Goal: Task Accomplishment & Management: Manage account settings

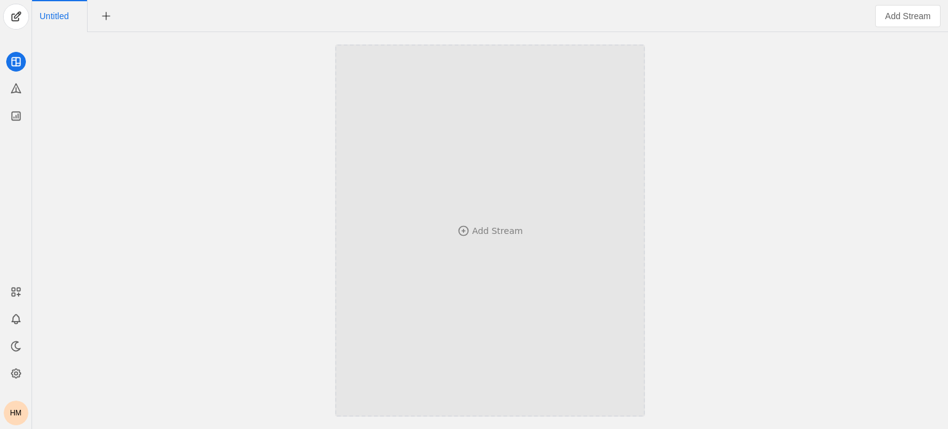
click at [488, 213] on div "Add Stream" at bounding box center [490, 230] width 228 height 251
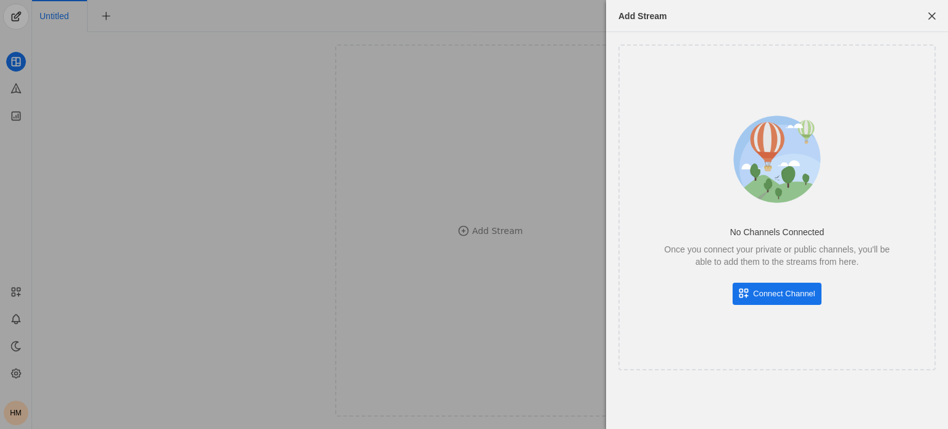
click at [363, 181] on div at bounding box center [474, 214] width 948 height 429
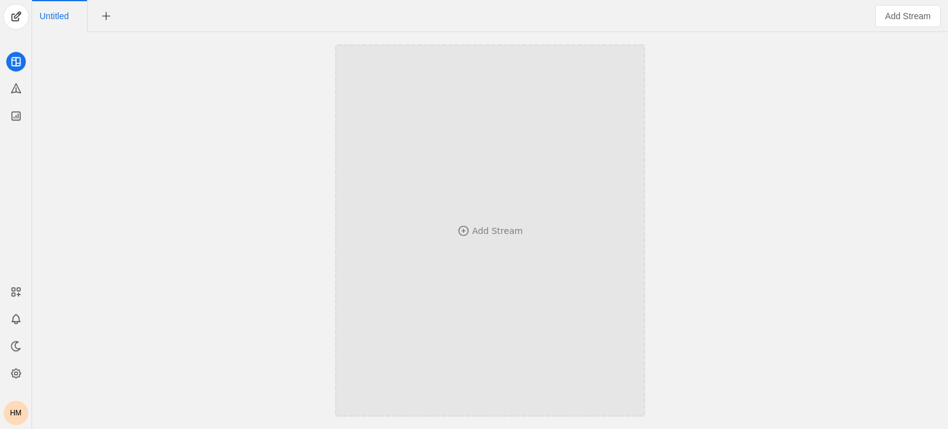
click at [510, 305] on div "Add Stream" at bounding box center [490, 230] width 228 height 251
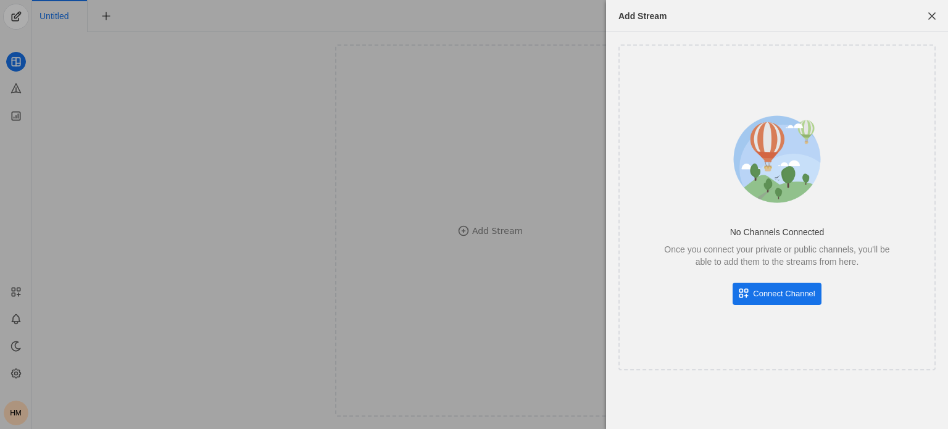
click at [772, 292] on span "Connect Channel" at bounding box center [784, 293] width 62 height 12
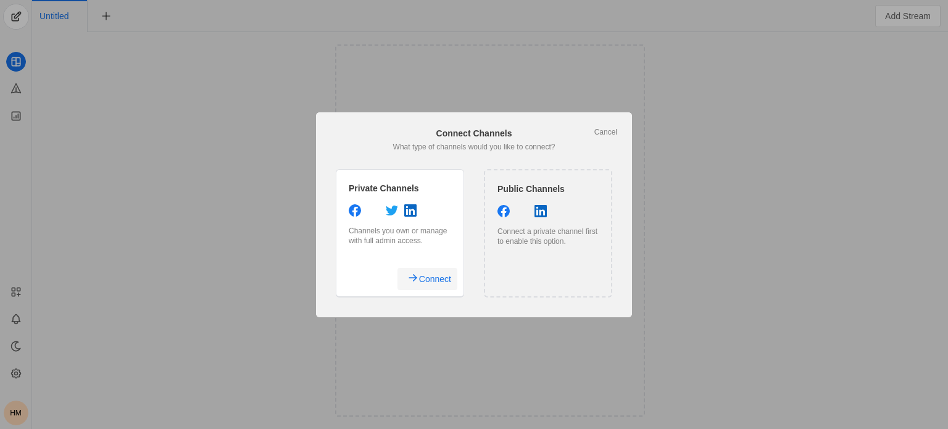
click at [434, 281] on span "Connect" at bounding box center [435, 279] width 32 height 22
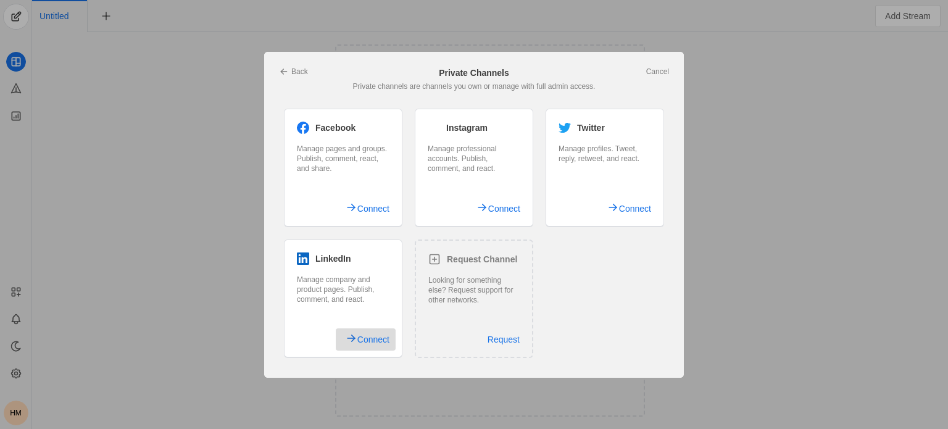
click at [372, 337] on span "Connect" at bounding box center [373, 339] width 32 height 22
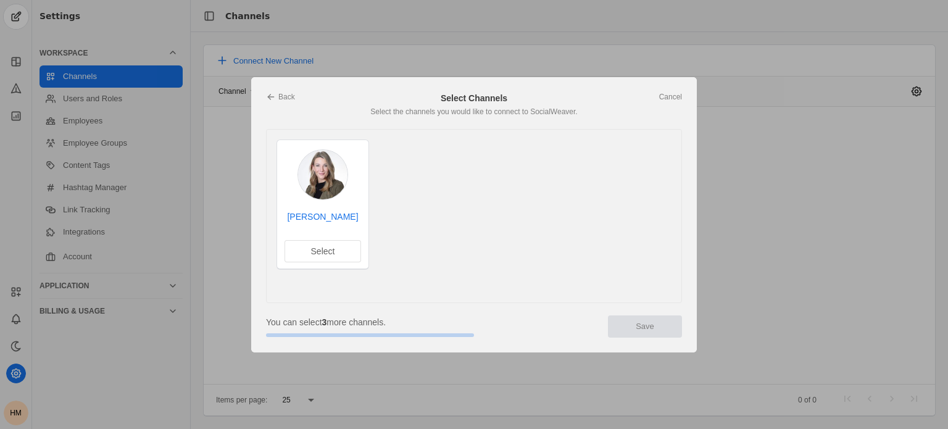
click at [343, 167] on img at bounding box center [322, 174] width 49 height 49
click at [277, 92] on link "Back" at bounding box center [280, 97] width 29 height 10
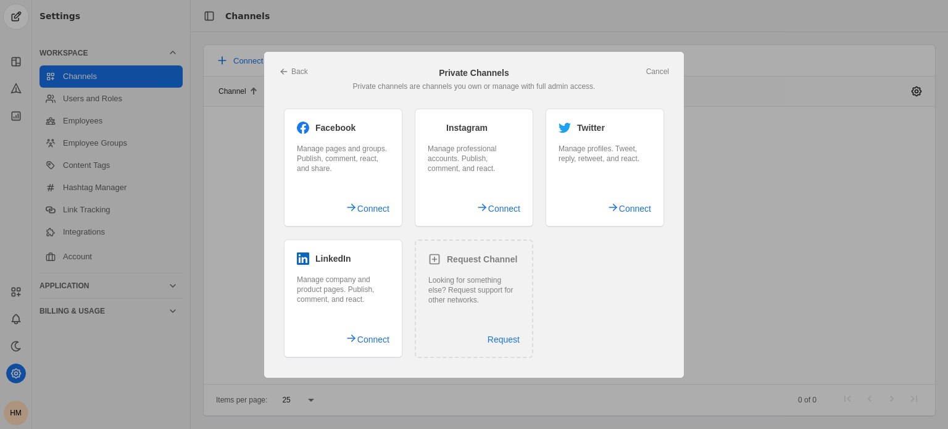
click at [284, 72] on icon at bounding box center [284, 72] width 10 height 10
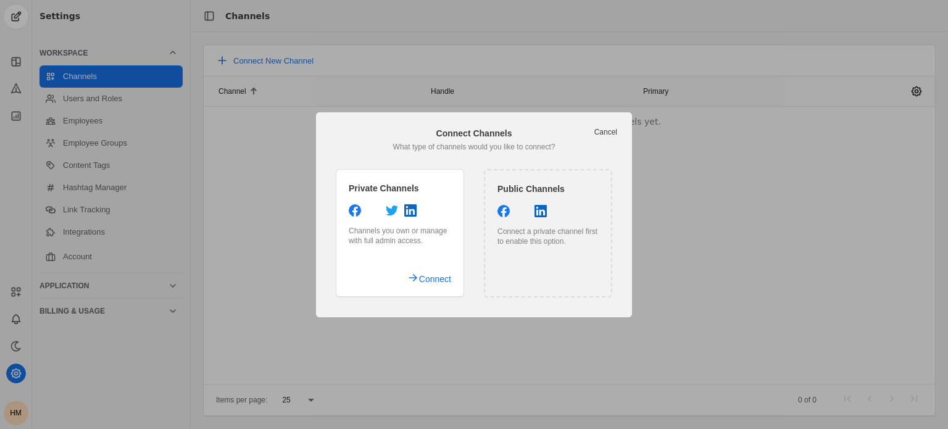
click at [606, 130] on link "Cancel" at bounding box center [605, 132] width 23 height 10
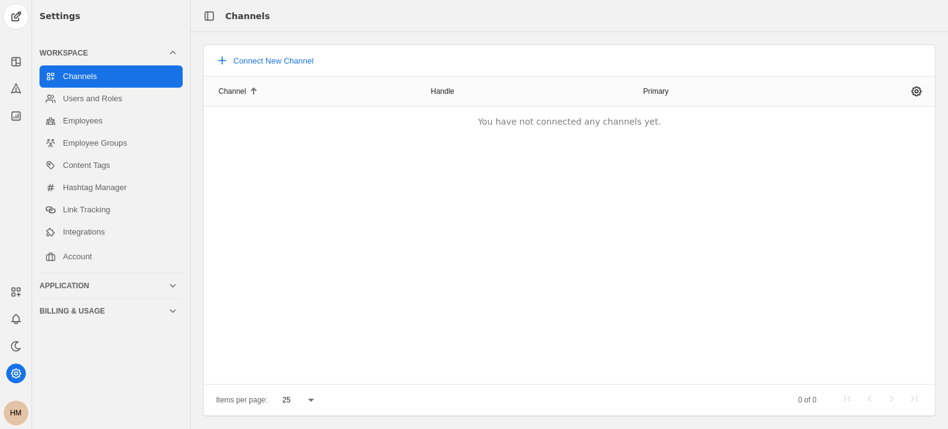
click at [16, 407] on div "HM" at bounding box center [16, 412] width 25 height 25
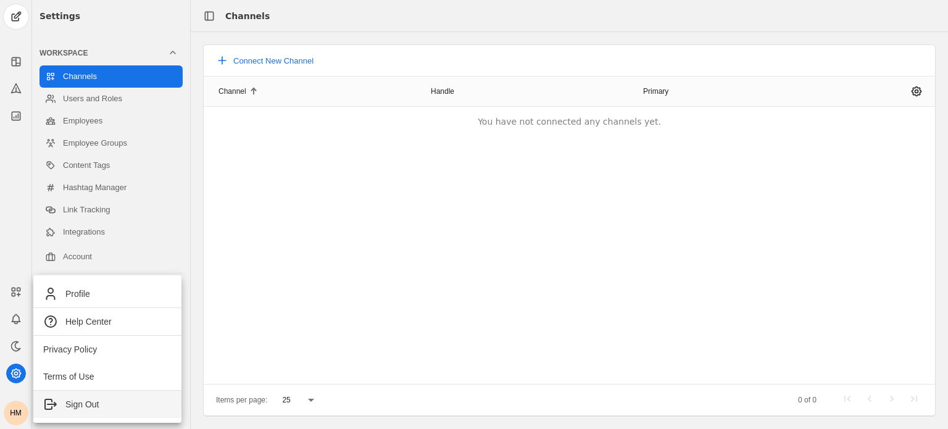
click at [69, 404] on span "Sign Out" at bounding box center [81, 404] width 33 height 12
